Goal: Information Seeking & Learning: Understand process/instructions

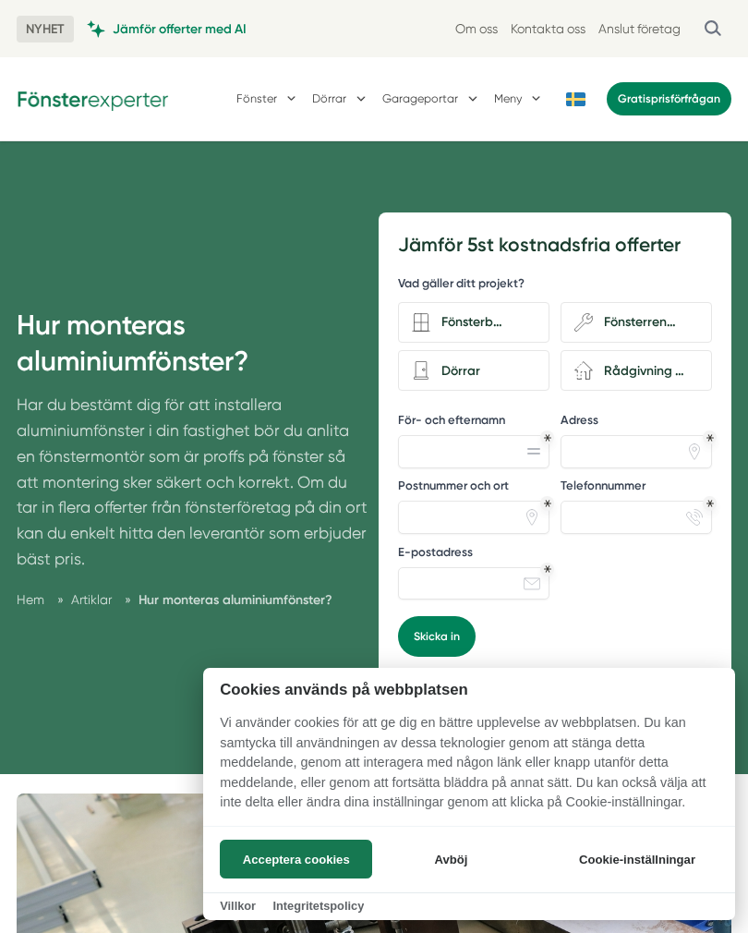
click at [321, 857] on button "Acceptera cookies" at bounding box center [296, 858] width 152 height 39
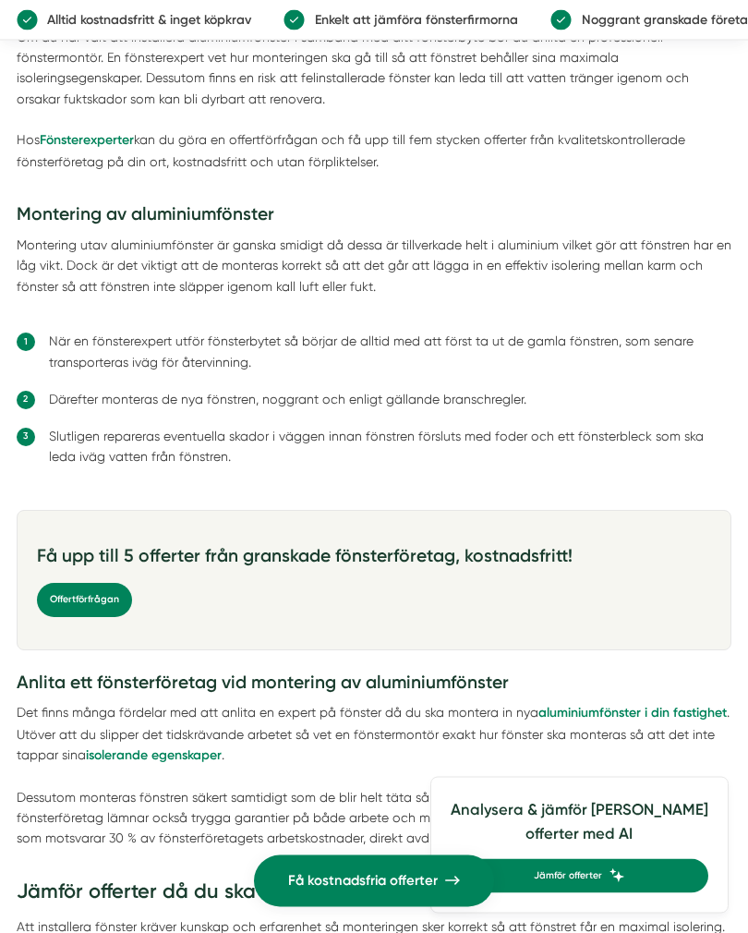
scroll to position [2015, 0]
click at [649, 426] on li "Slutligen repareras eventuella skador i väggen innan fönstren försluts med fode…" at bounding box center [390, 447] width 683 height 42
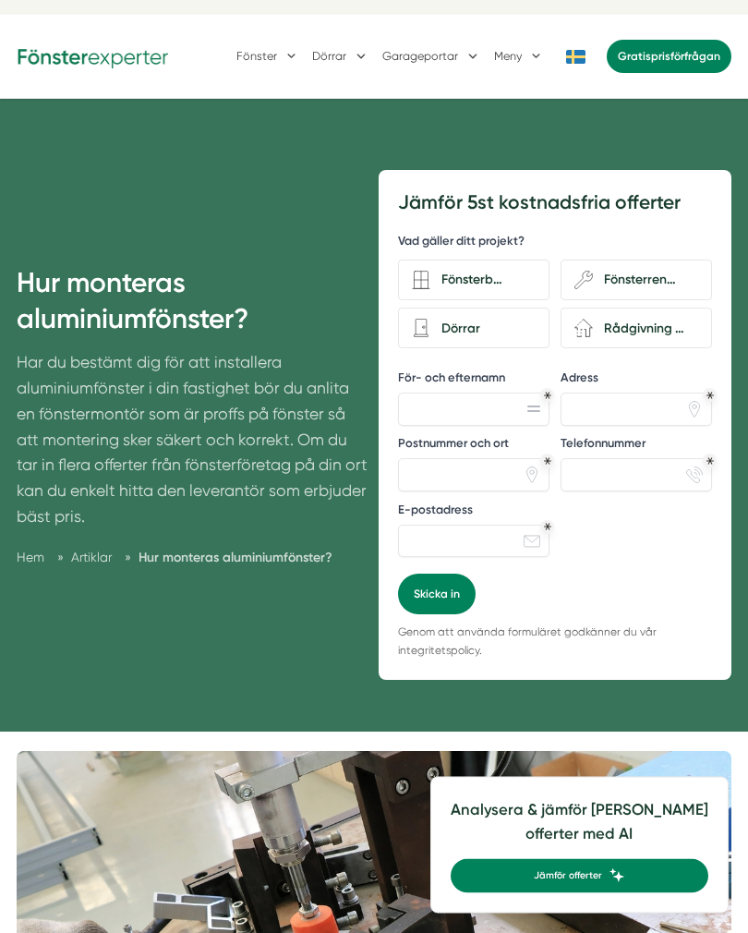
scroll to position [0, 0]
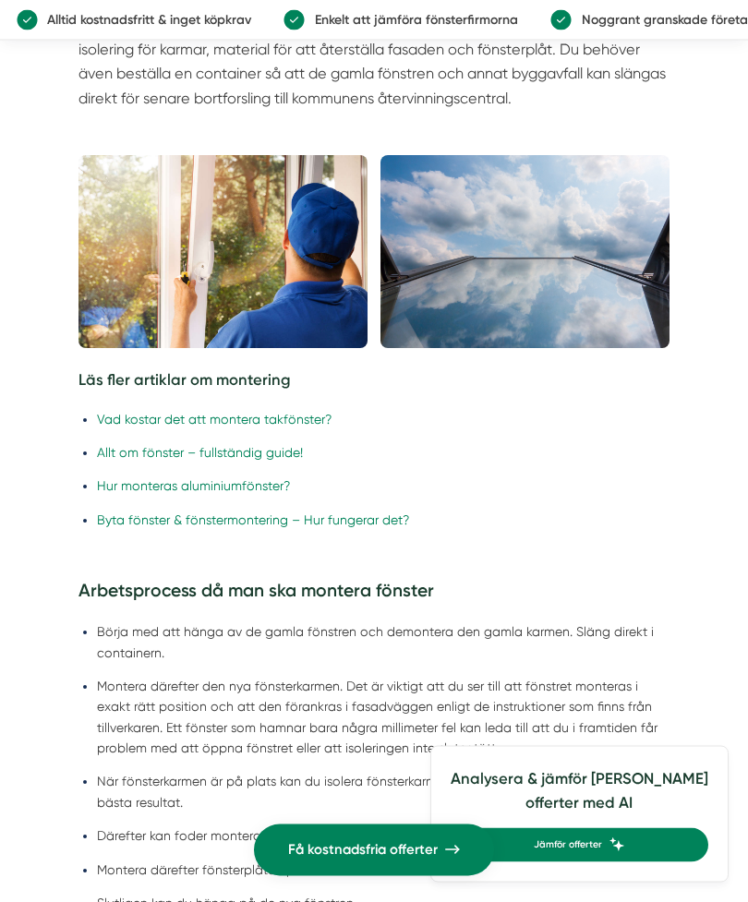
scroll to position [2826, 0]
click at [256, 478] on link "Hur monteras aluminiumfönster?" at bounding box center [193, 485] width 193 height 15
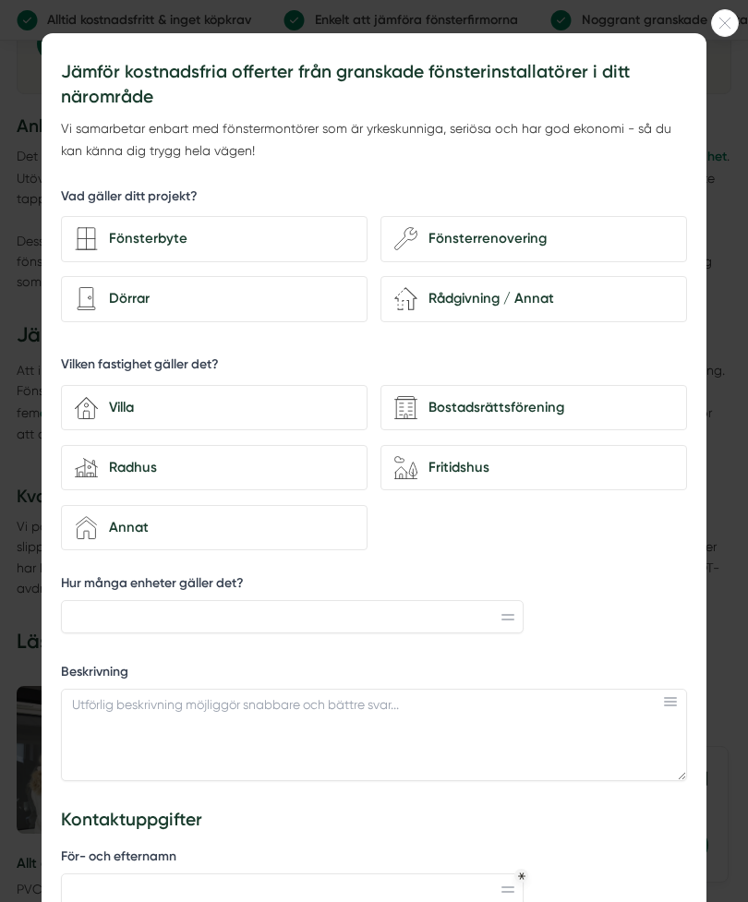
scroll to position [2570, 0]
click at [718, 30] on div at bounding box center [725, 23] width 28 height 28
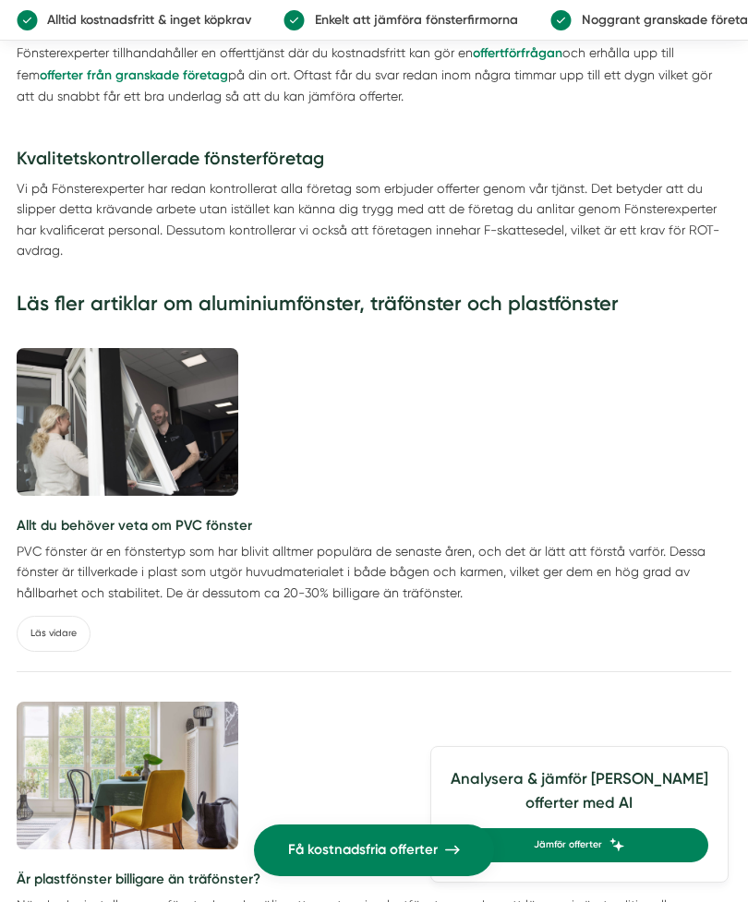
scroll to position [2874, 0]
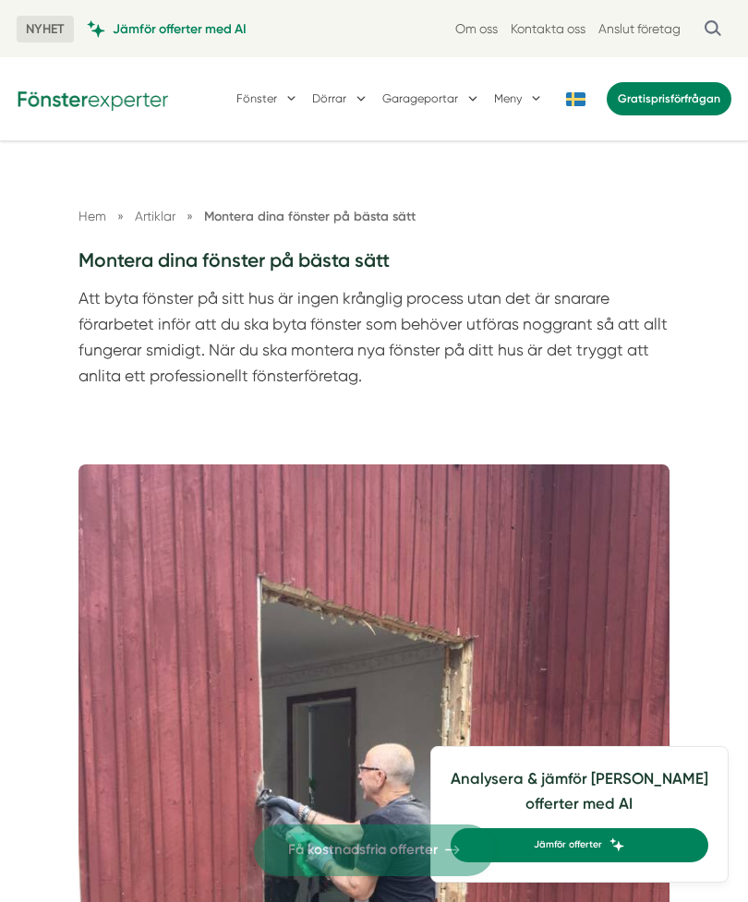
scroll to position [2885, 0]
